Goal: Check status: Check status

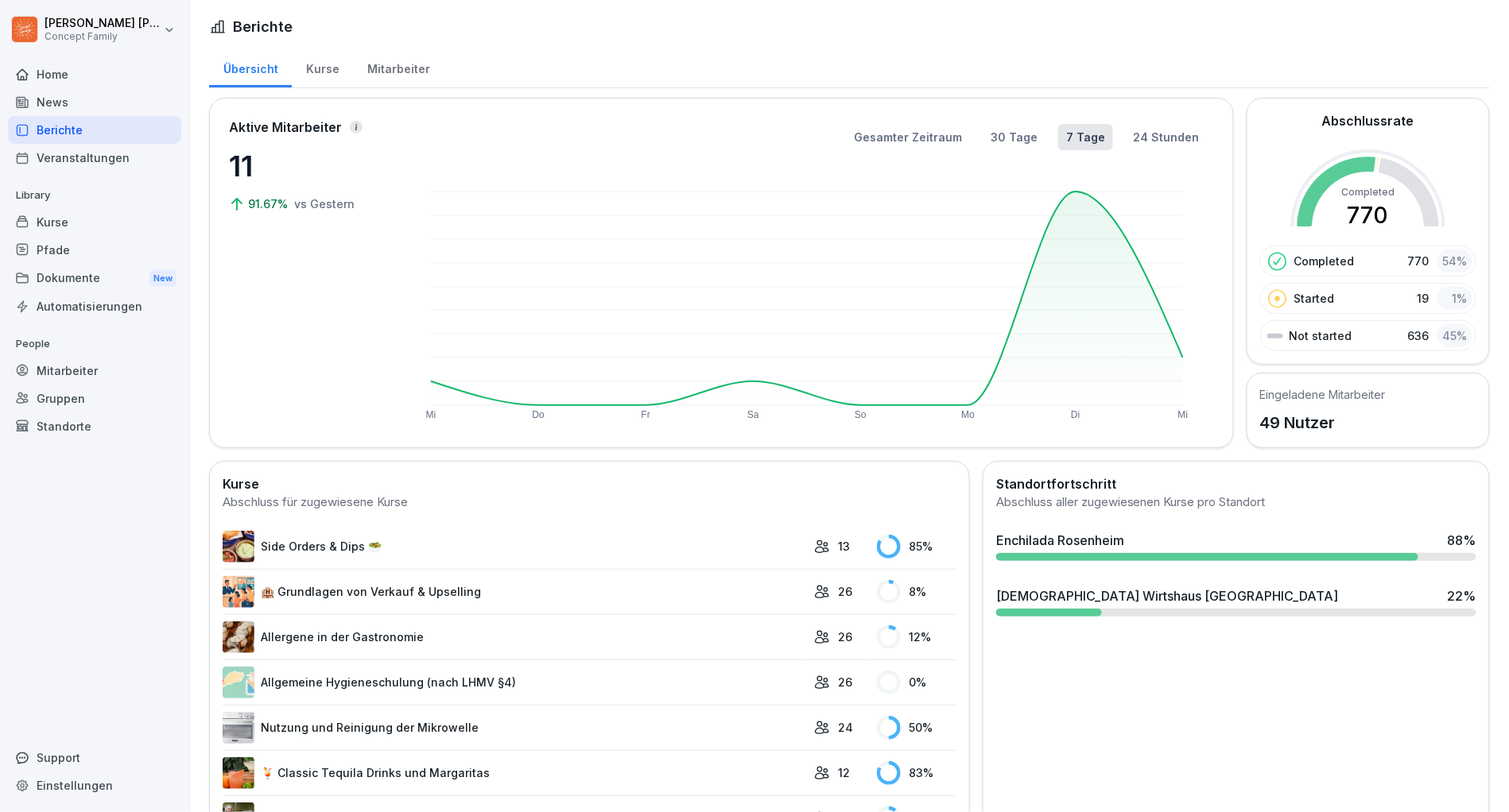
click at [119, 244] on div "Pfade" at bounding box center [95, 250] width 174 height 27
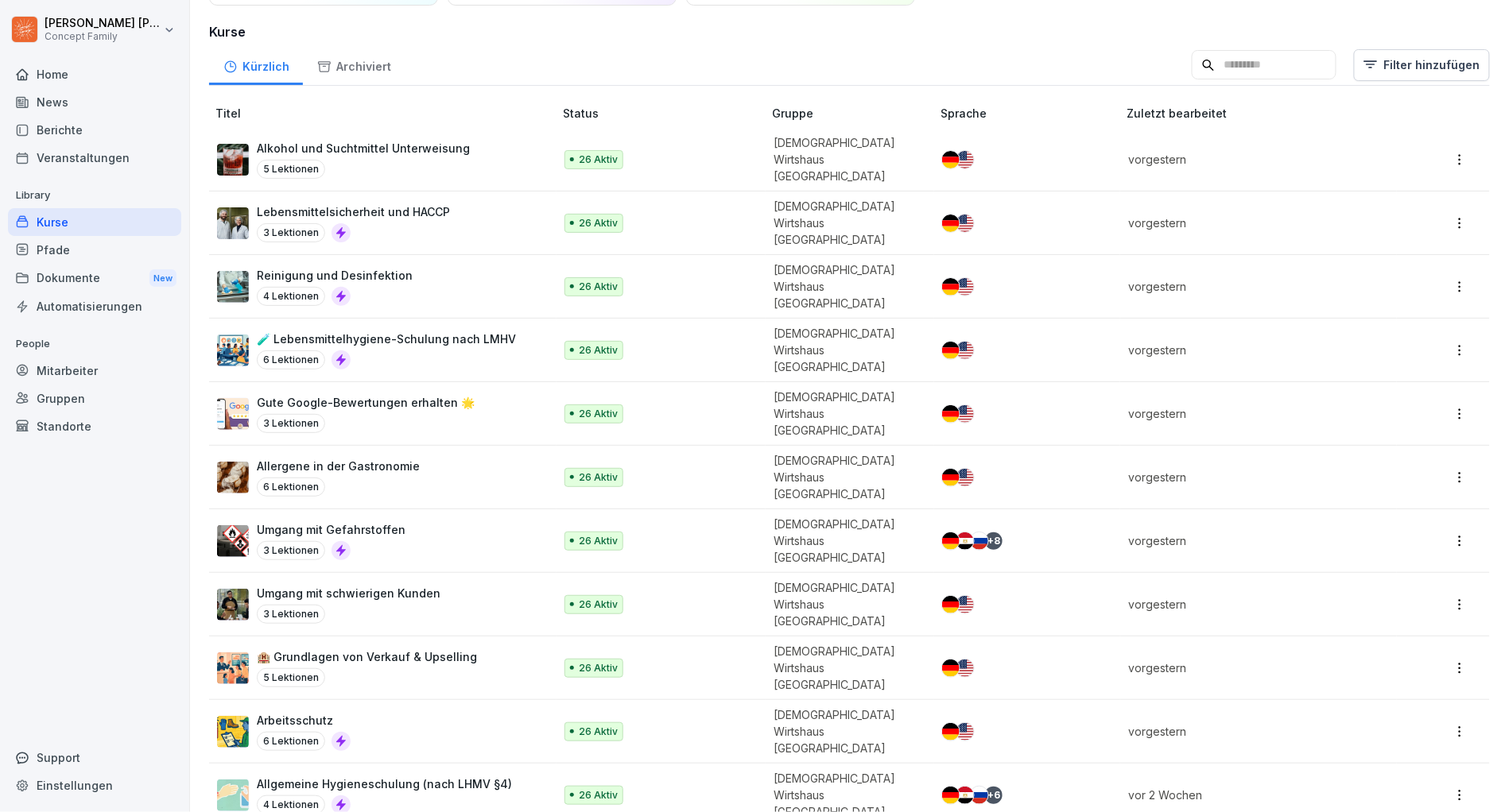
scroll to position [110, 0]
click at [376, 268] on p "Reinigung und Desinfektion" at bounding box center [335, 276] width 156 height 17
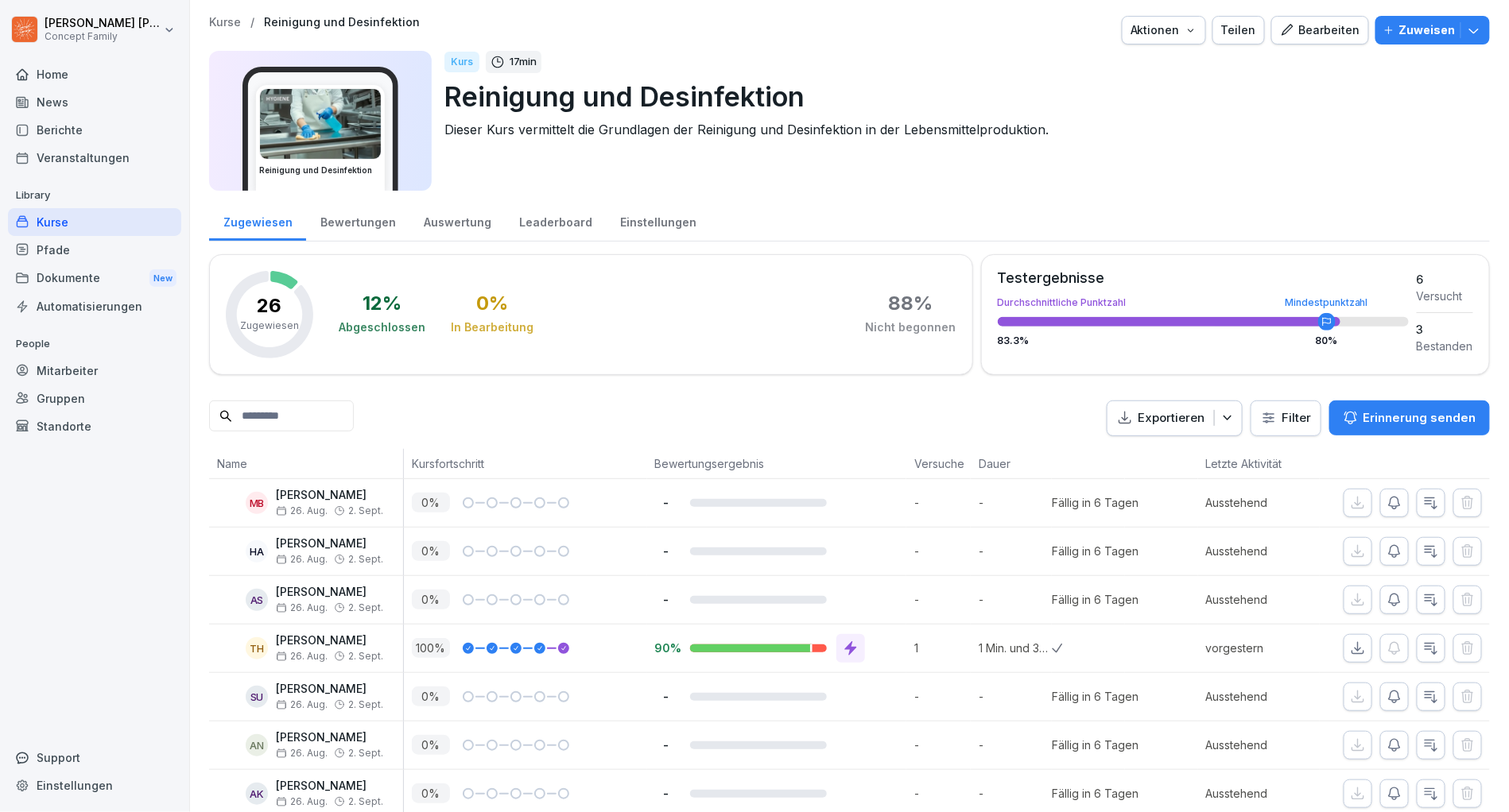
click at [227, 23] on p "Kurse" at bounding box center [225, 22] width 32 height 13
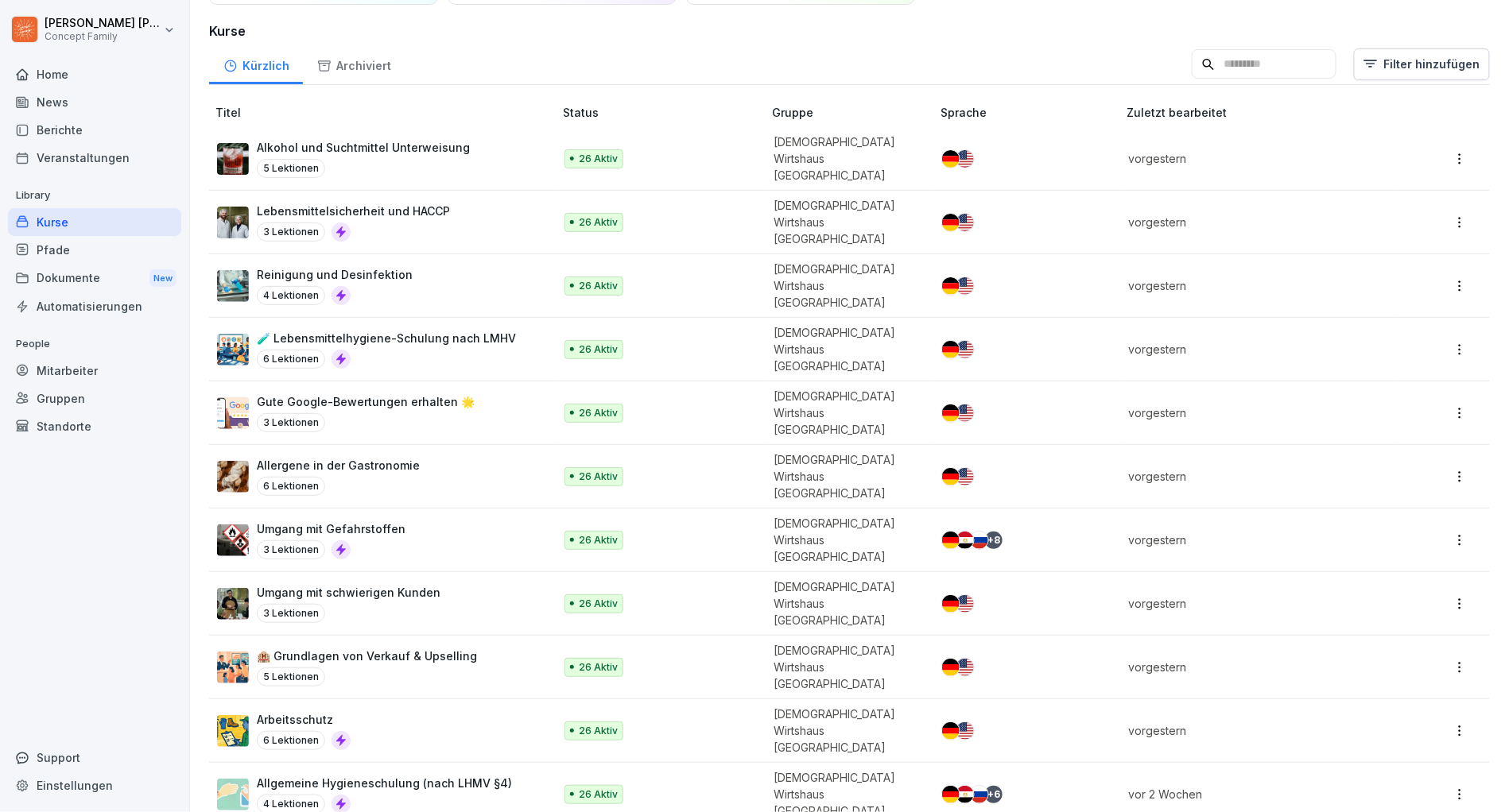
scroll to position [110, 0]
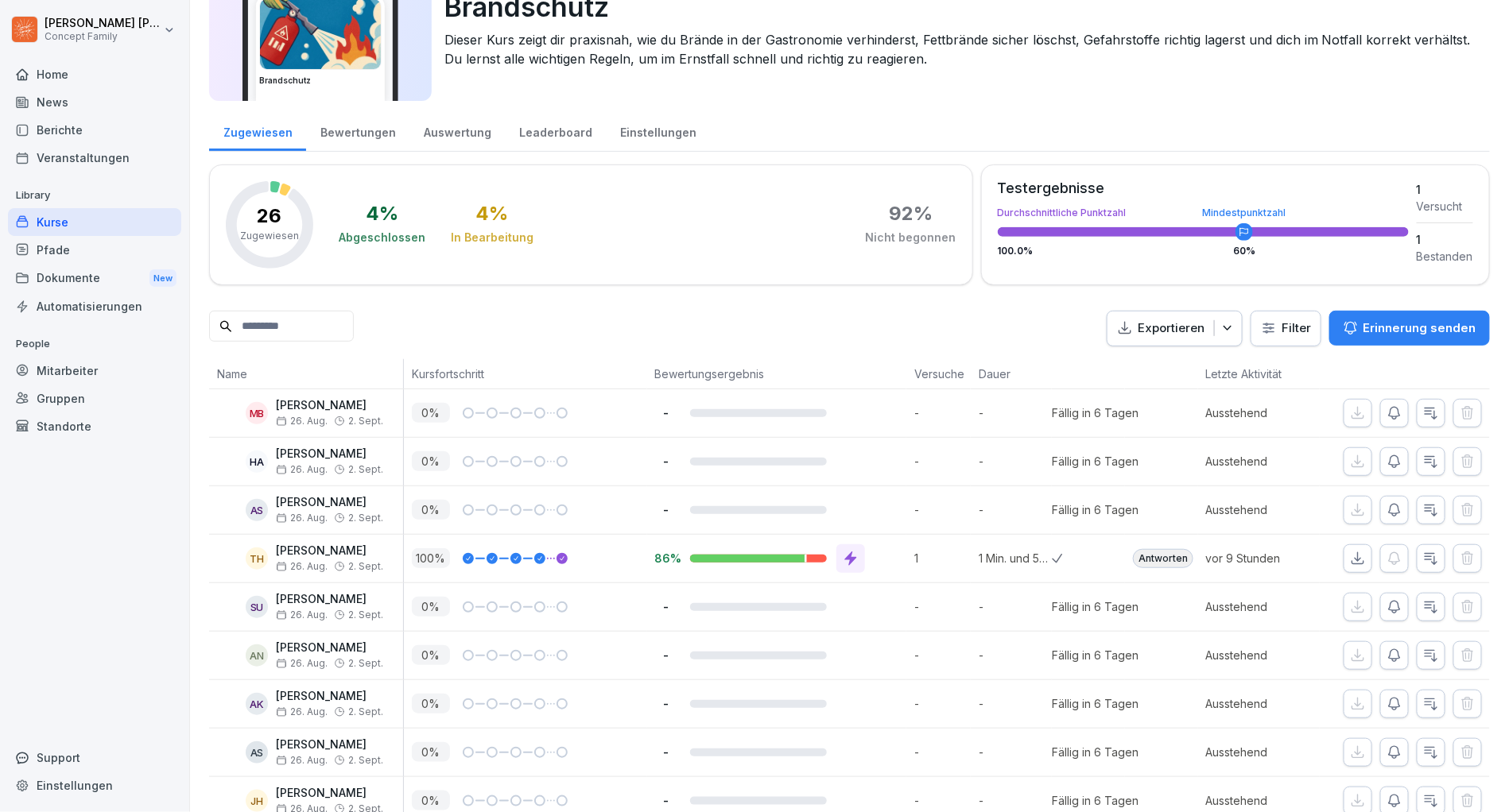
scroll to position [49, 0]
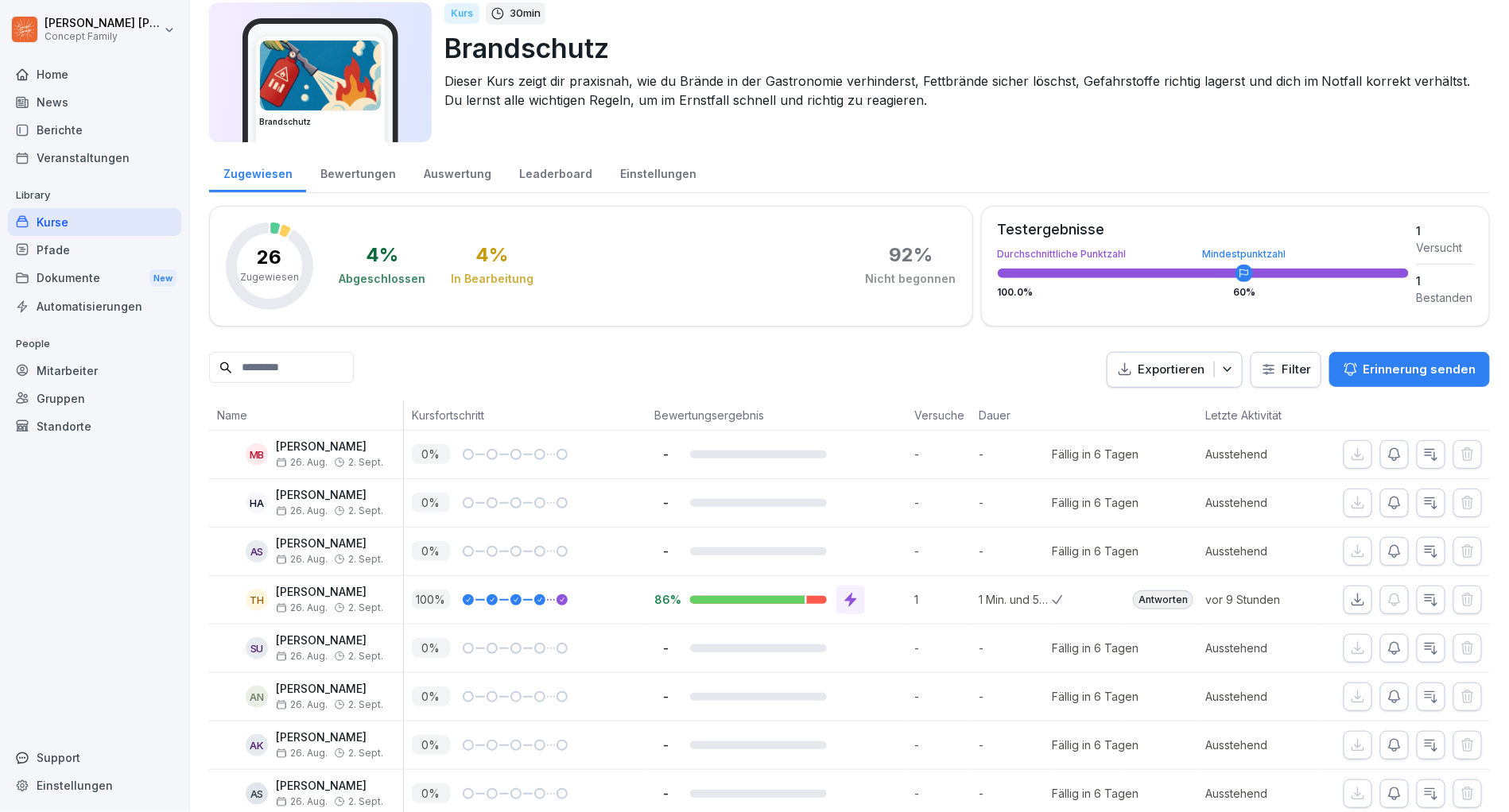
click at [1091, 599] on div at bounding box center [1088, 600] width 74 height 48
click at [1362, 601] on div "Erinnerung senden Erinnerung senden" at bounding box center [1396, 608] width 104 height 26
click at [1365, 592] on icon "button" at bounding box center [1358, 600] width 16 height 16
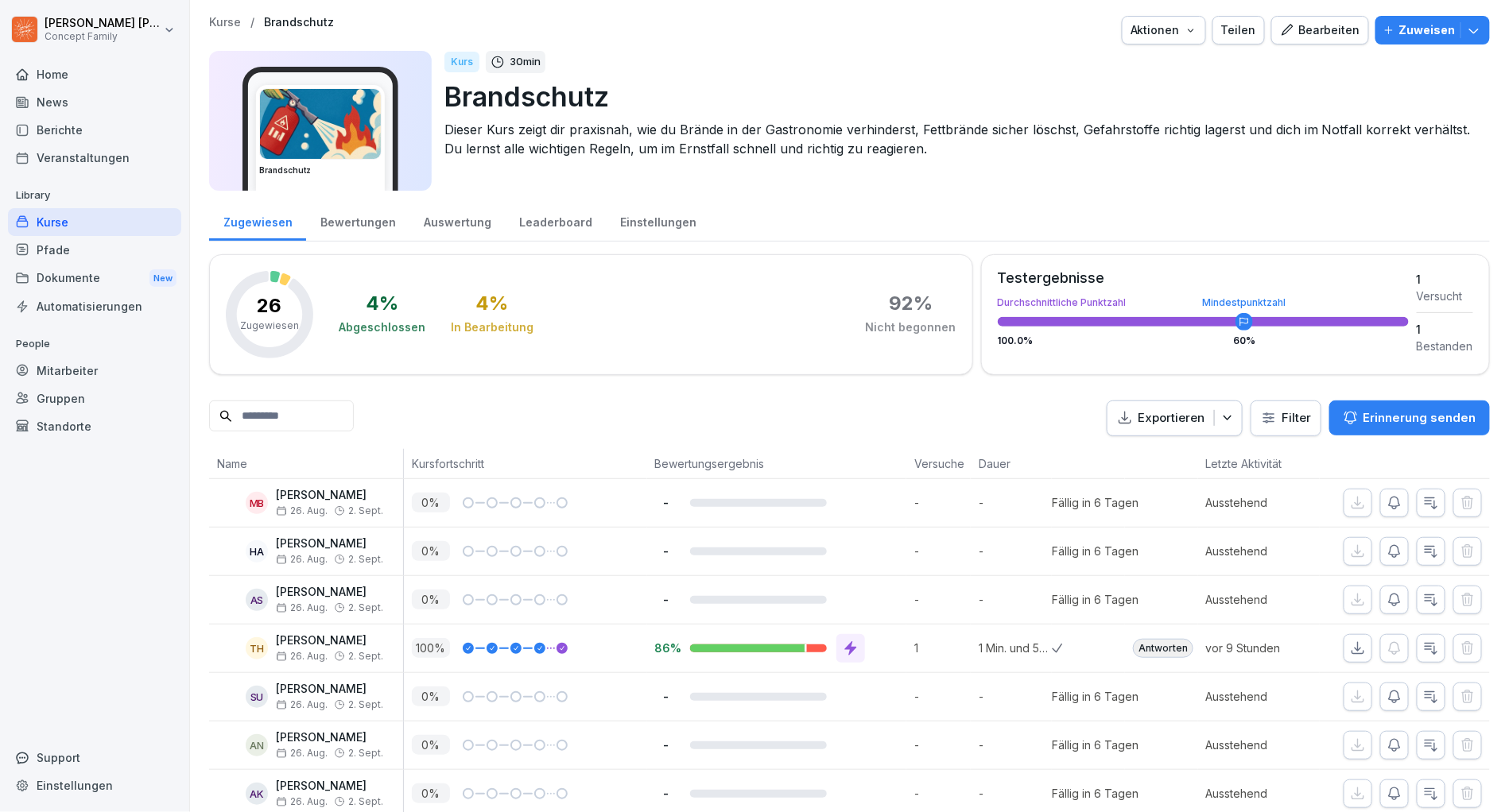
scroll to position [0, 0]
click at [229, 24] on p "Kurse" at bounding box center [225, 22] width 32 height 13
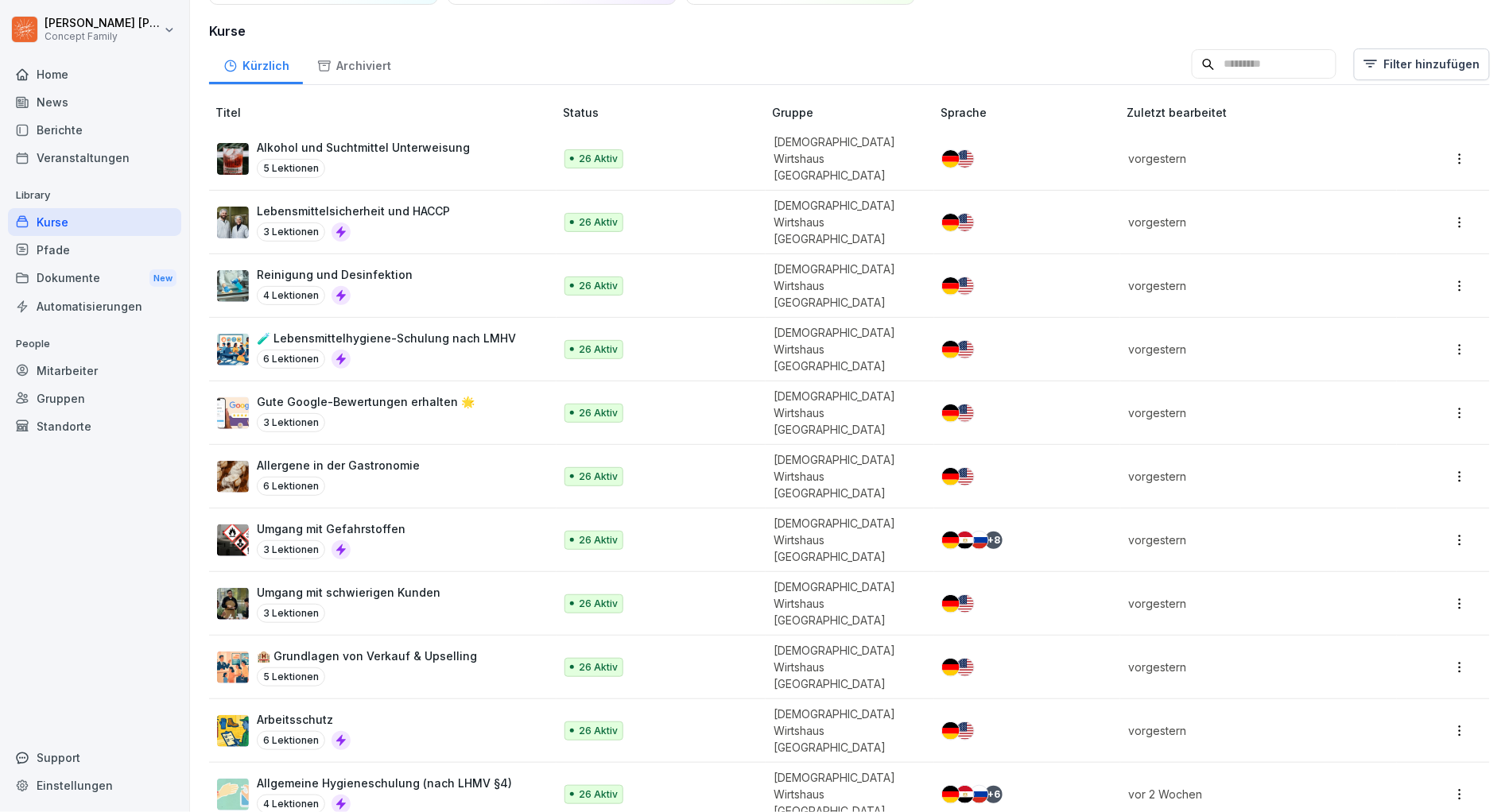
scroll to position [110, 0]
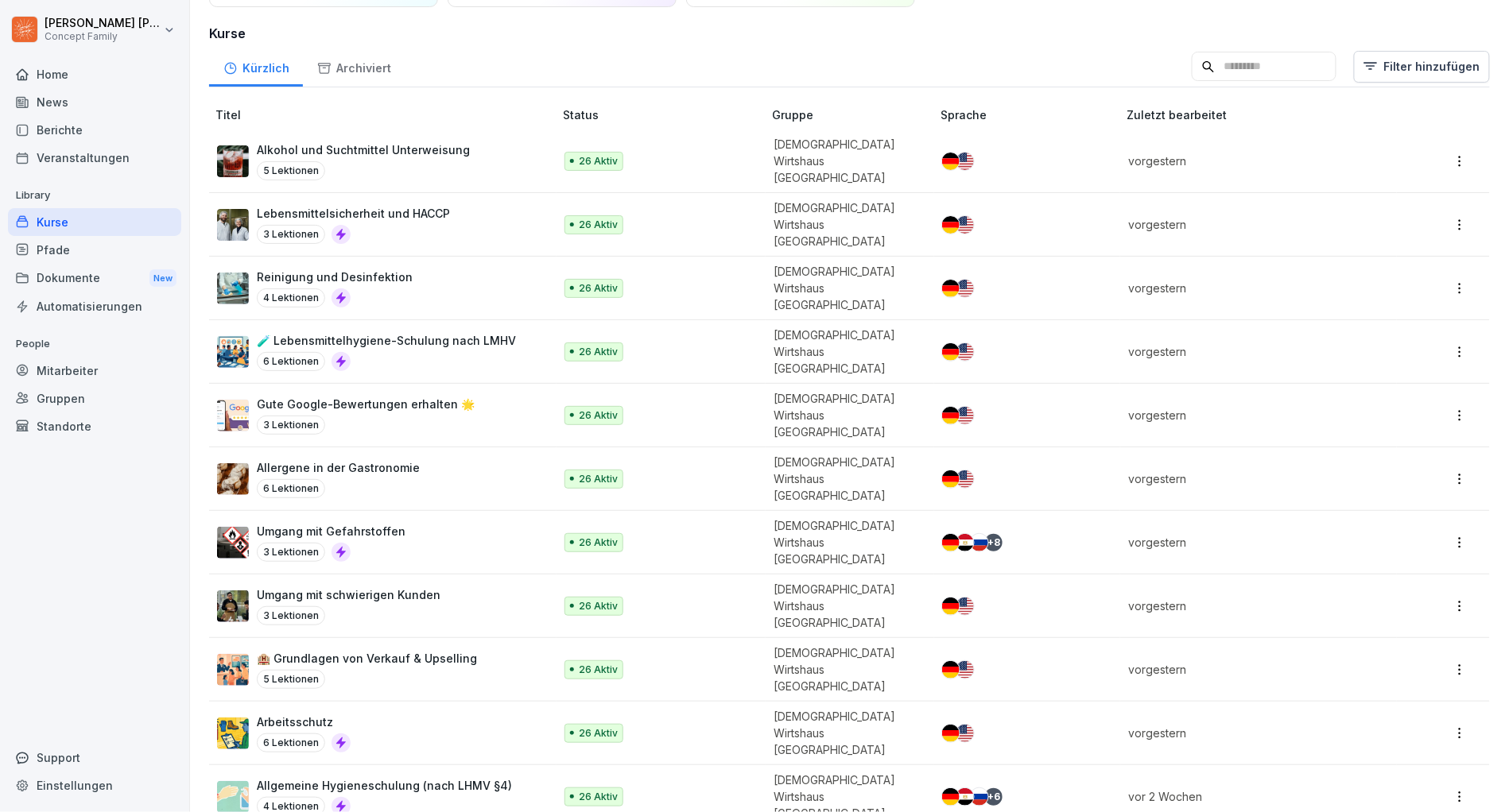
click at [357, 777] on p "Allgemeine Hygieneschulung (nach LHMV §4)" at bounding box center [384, 785] width 255 height 17
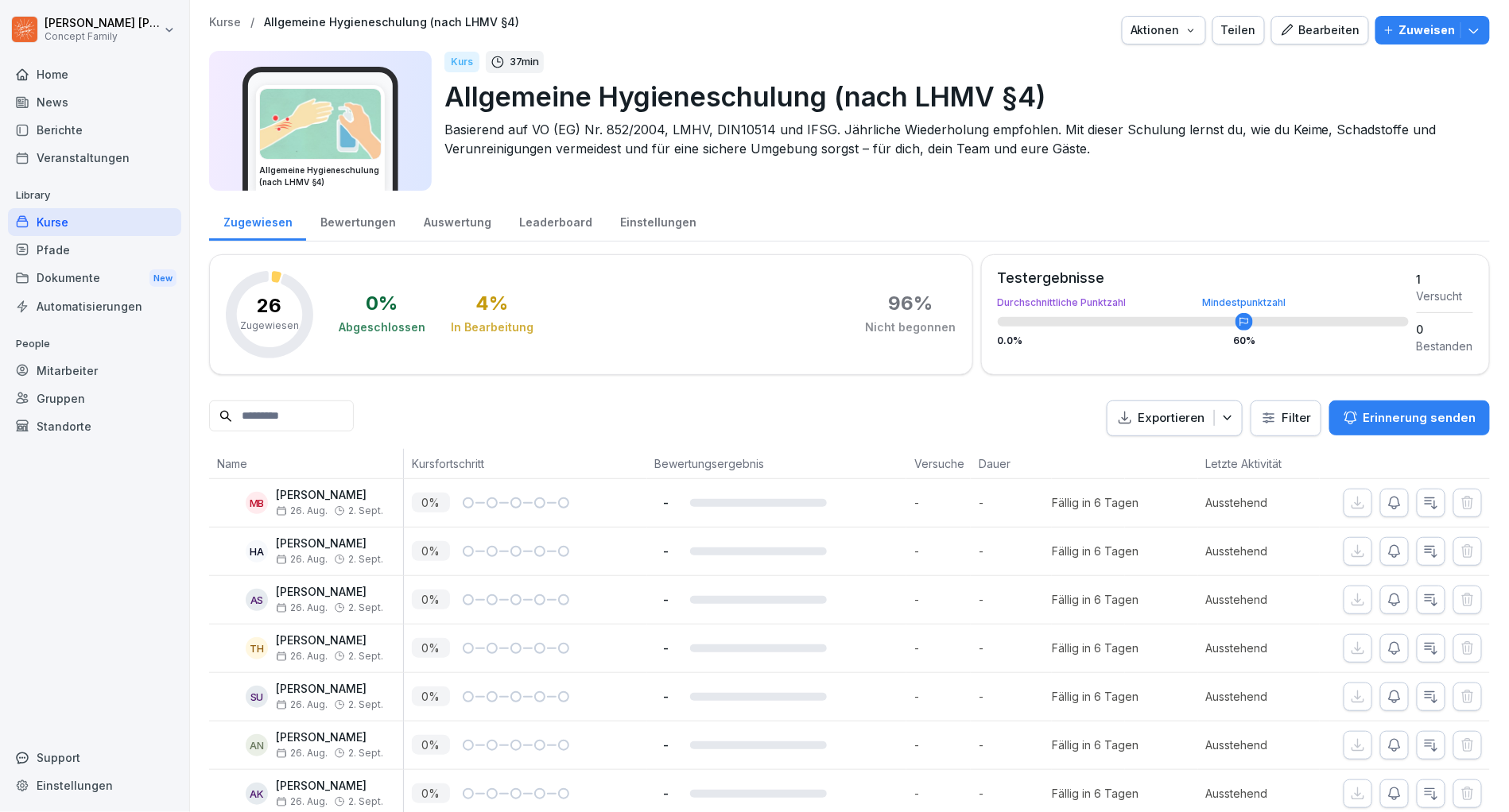
click at [226, 18] on p "Kurse" at bounding box center [225, 22] width 32 height 13
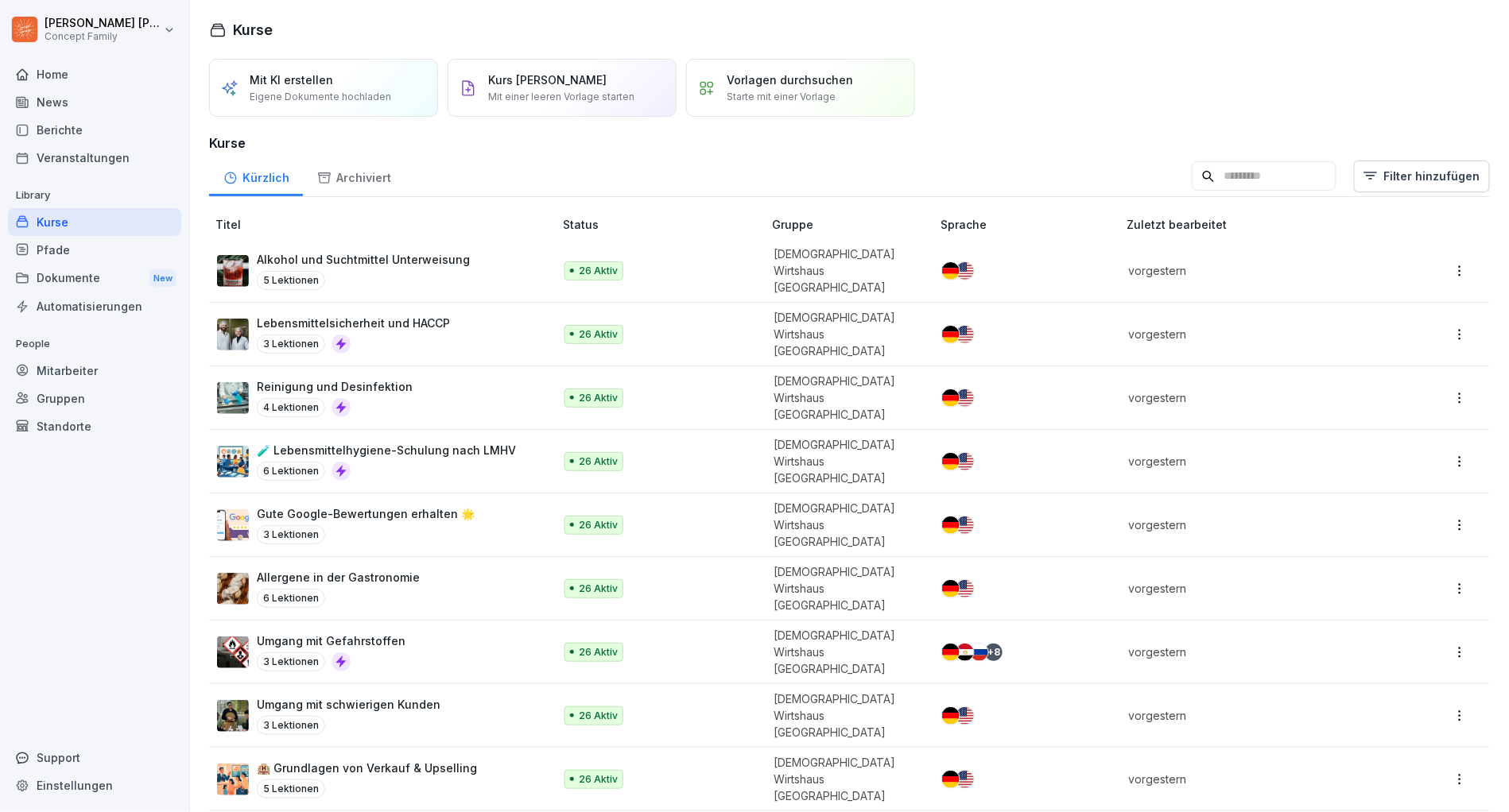
click at [67, 124] on div "Berichte" at bounding box center [95, 129] width 174 height 27
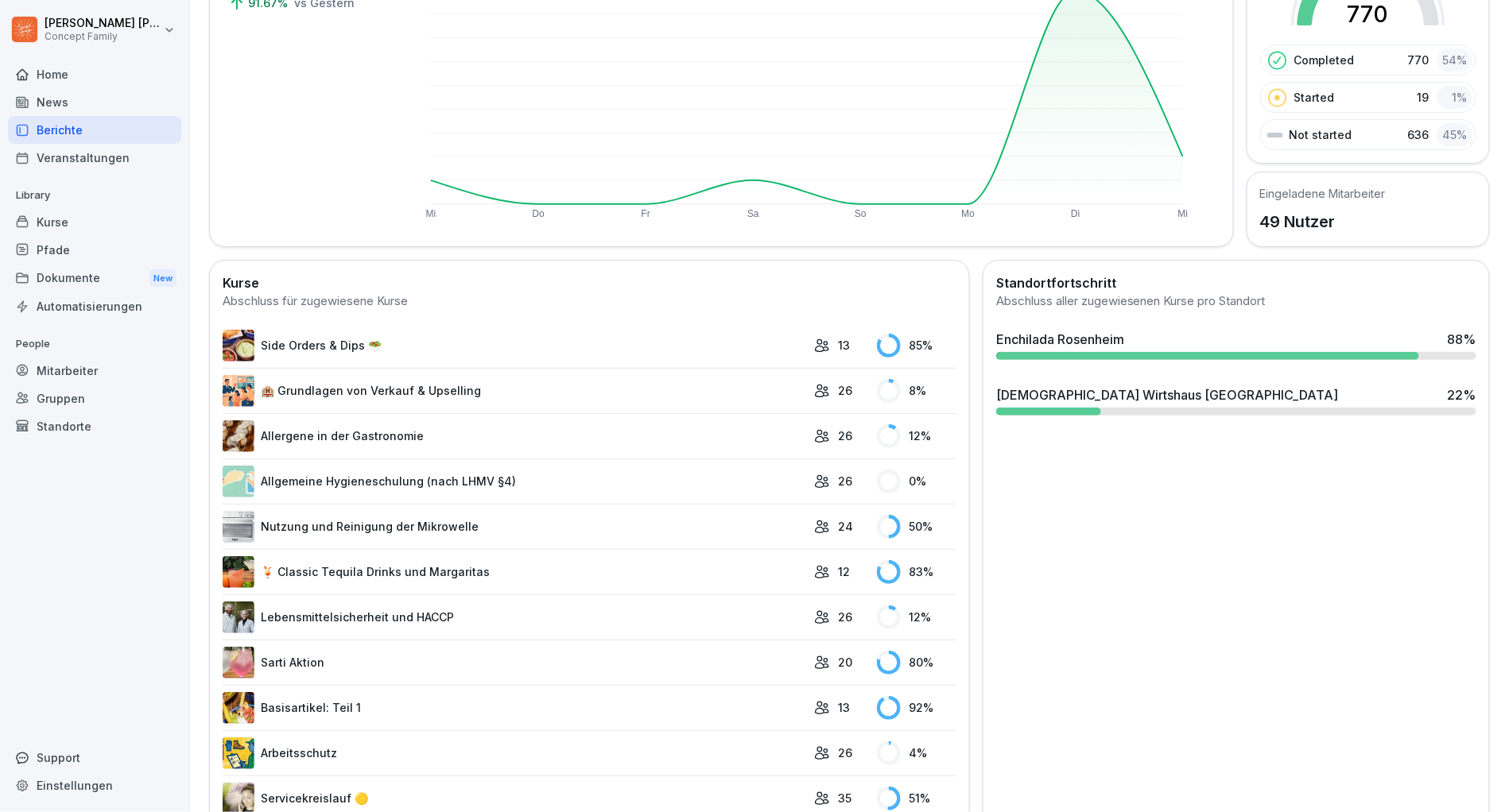
scroll to position [205, 0]
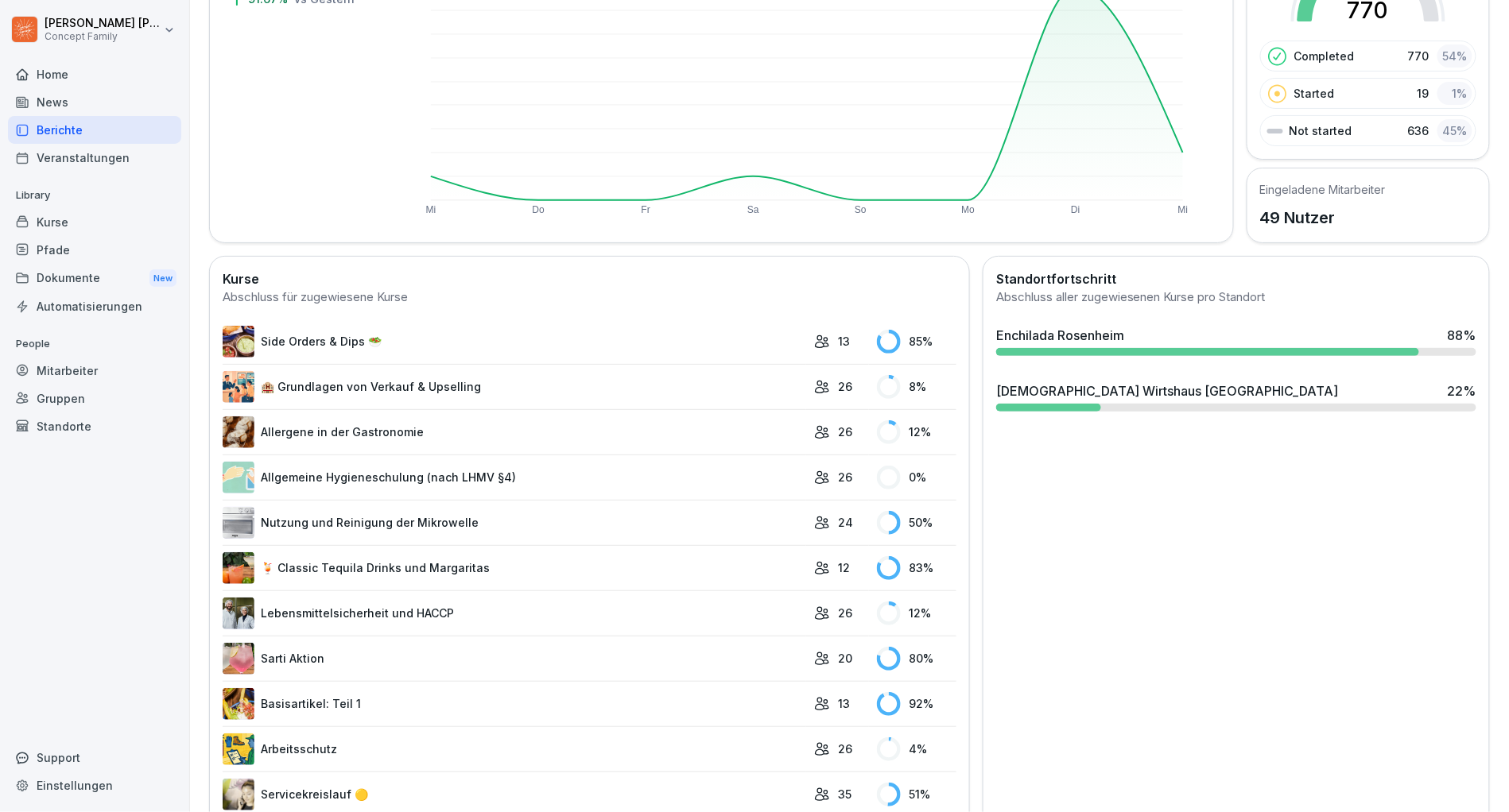
click at [1119, 390] on div "[DEMOGRAPHIC_DATA] Wirtshaus [GEOGRAPHIC_DATA]" at bounding box center [1167, 391] width 343 height 19
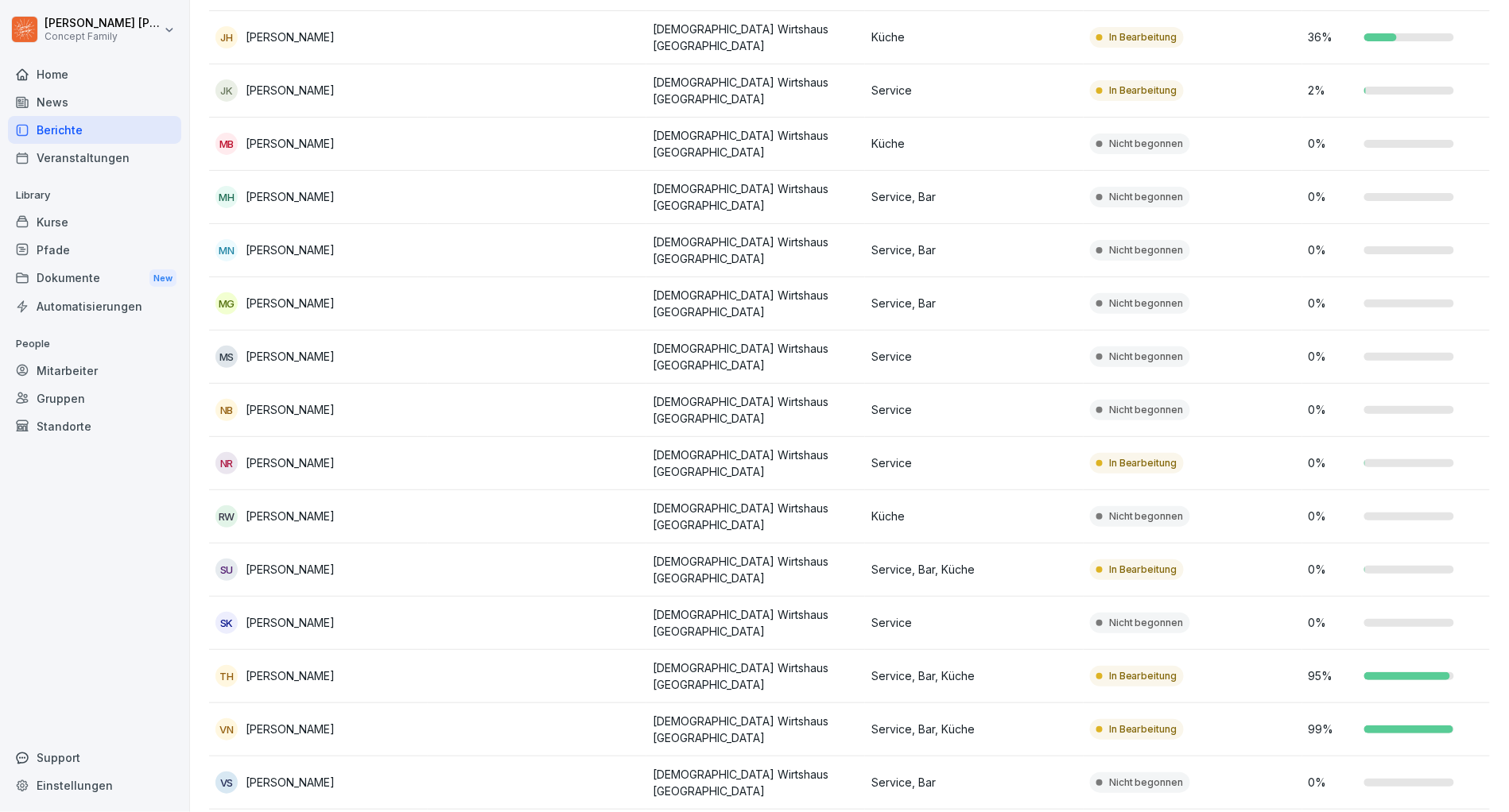
scroll to position [696, 0]
